Goal: Transaction & Acquisition: Download file/media

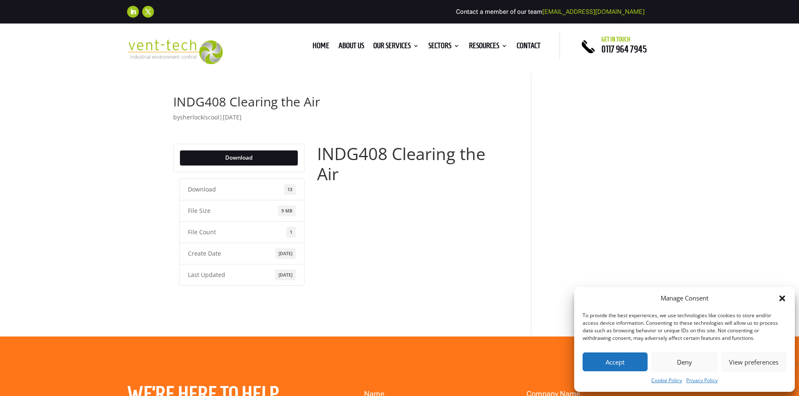
click at [611, 355] on button "Accept" at bounding box center [615, 362] width 65 height 19
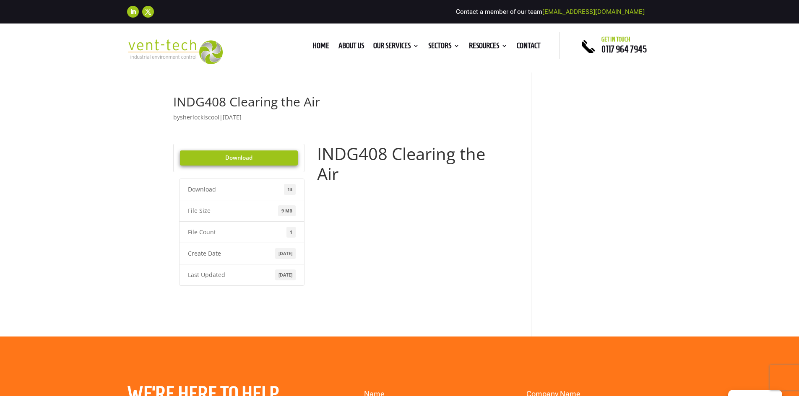
click at [238, 156] on link "Download" at bounding box center [239, 158] width 118 height 15
click at [203, 188] on li "Download 13" at bounding box center [242, 190] width 126 height 22
click at [245, 154] on link "Download" at bounding box center [239, 158] width 118 height 15
